Goal: Find specific page/section: Find specific page/section

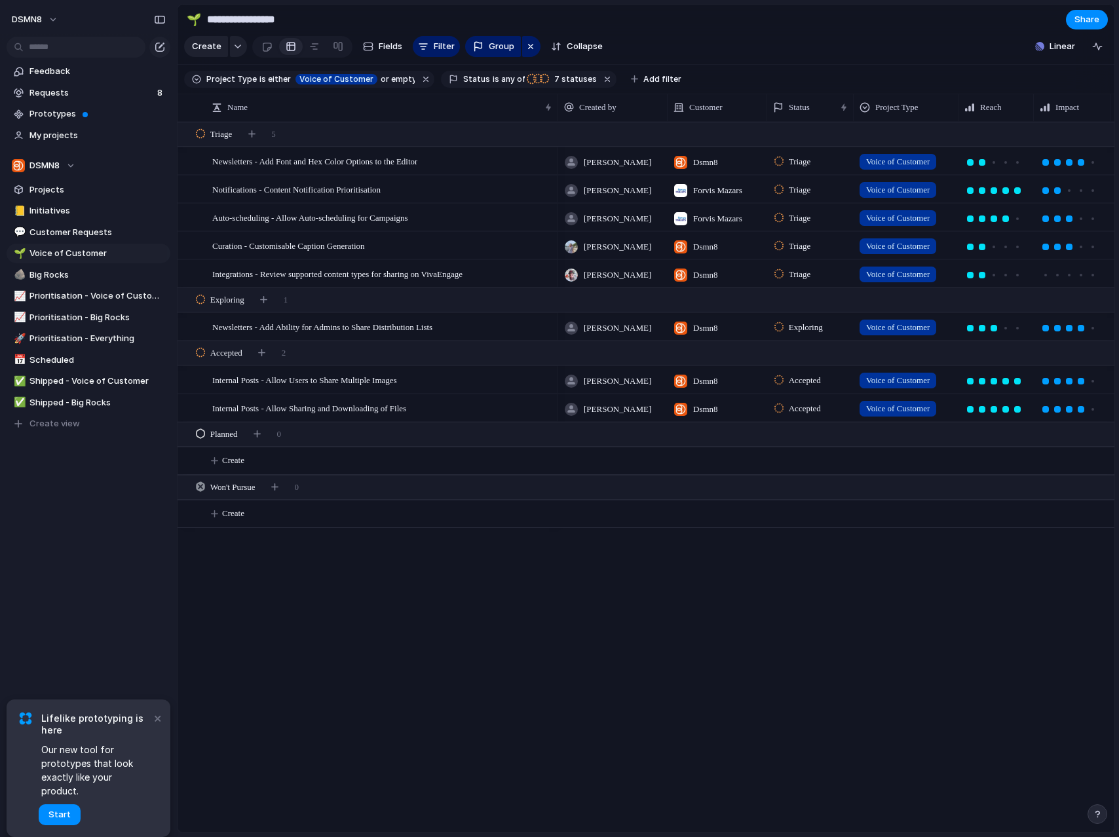
click at [115, 665] on div "DSMN8 Feedback Requests 8 Prototypes My projects DSMN8 Projects 📒 Initiatives 💬…" at bounding box center [88, 418] width 177 height 837
click at [157, 726] on button "×" at bounding box center [157, 718] width 16 height 16
